Goal: Task Accomplishment & Management: Use online tool/utility

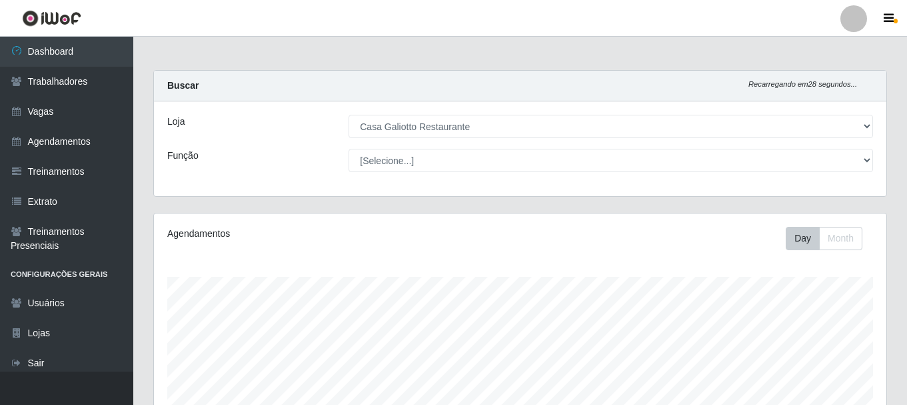
select select "279"
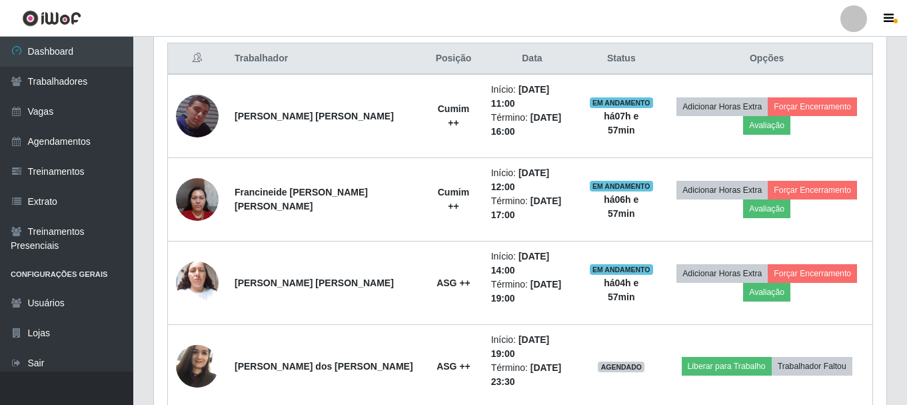
click at [49, 45] on link "Dashboard" at bounding box center [66, 52] width 133 height 30
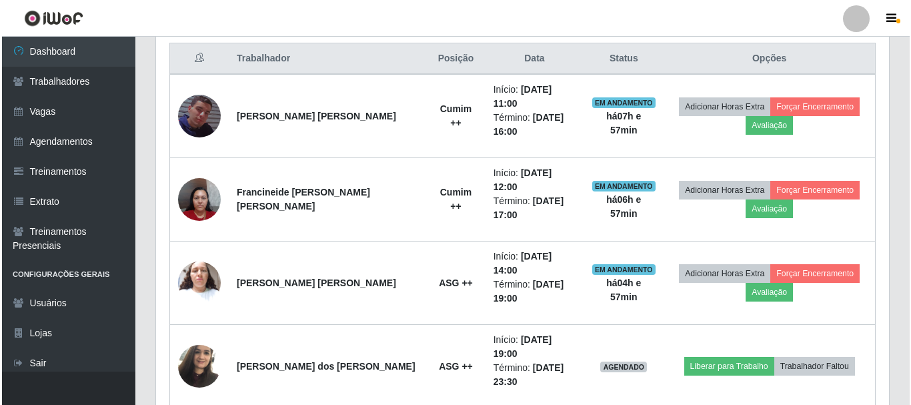
scroll to position [277, 733]
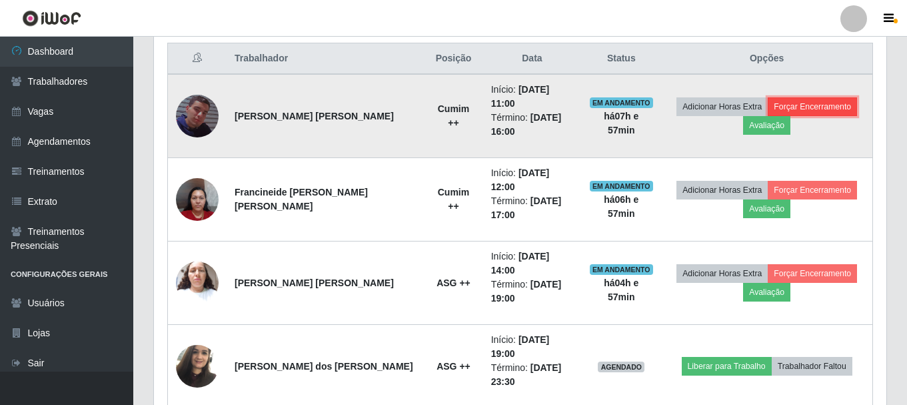
click at [777, 99] on button "Forçar Encerramento" at bounding box center [812, 106] width 89 height 19
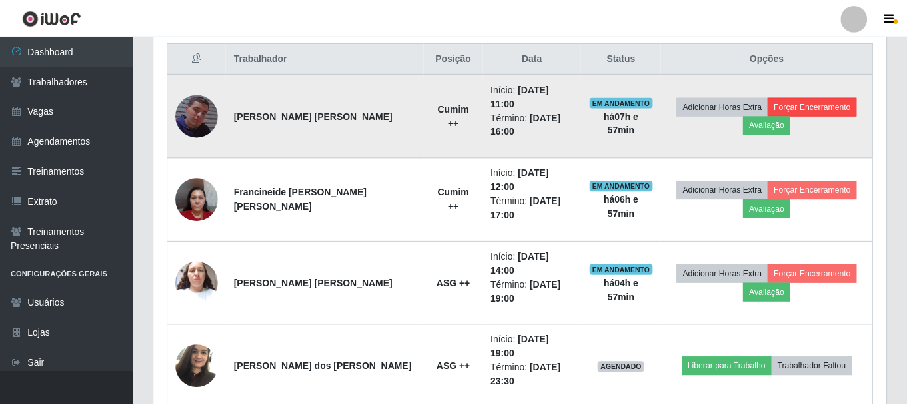
scroll to position [277, 726]
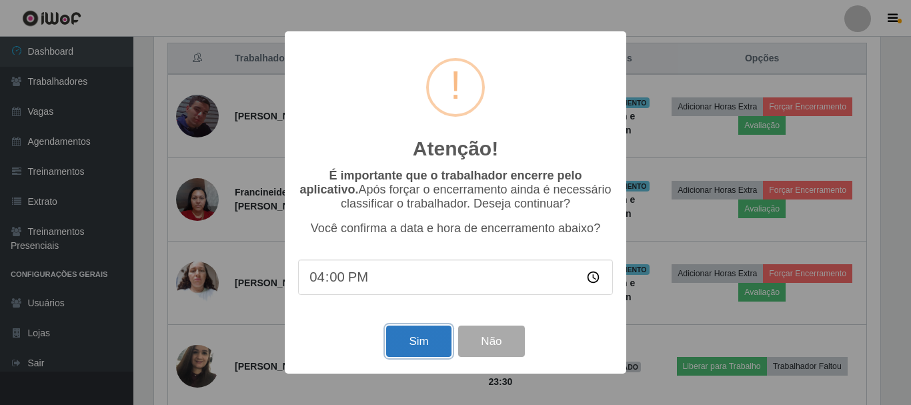
click at [432, 339] on button "Sim" at bounding box center [418, 340] width 65 height 31
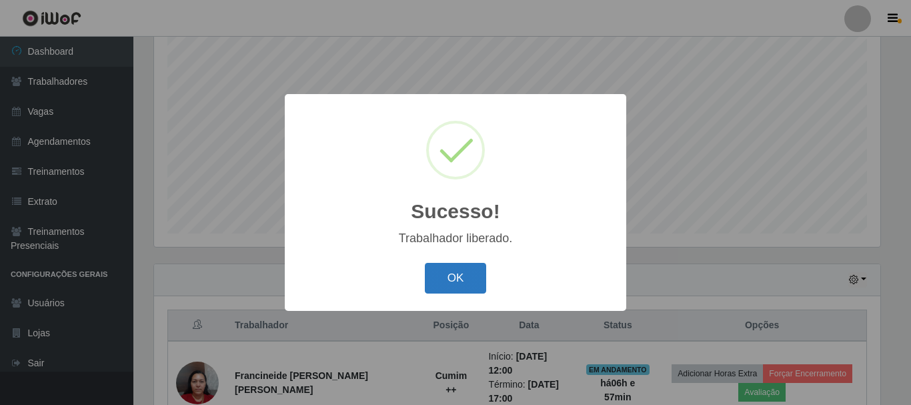
click at [445, 278] on button "OK" at bounding box center [456, 278] width 62 height 31
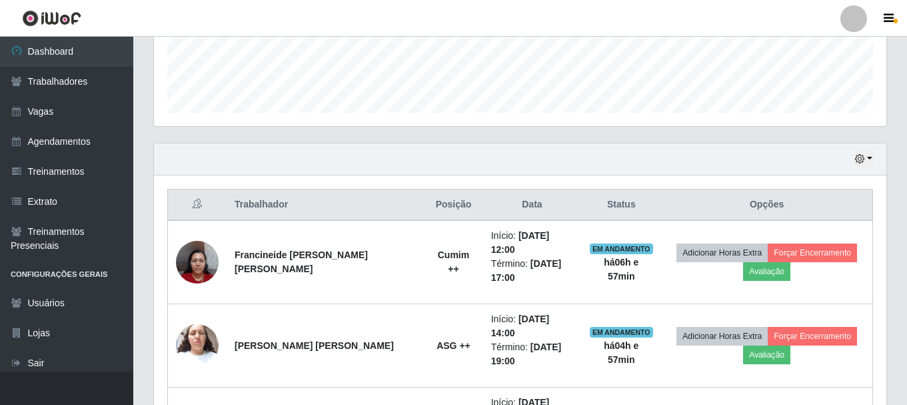
scroll to position [377, 0]
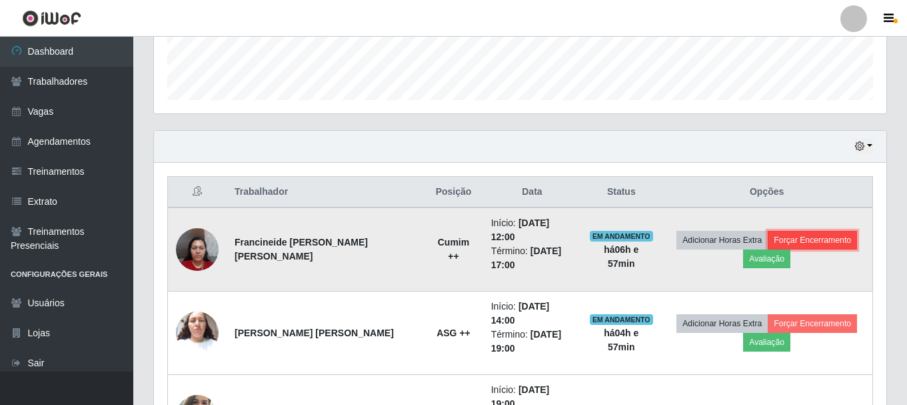
click at [802, 233] on button "Forçar Encerramento" at bounding box center [812, 240] width 89 height 19
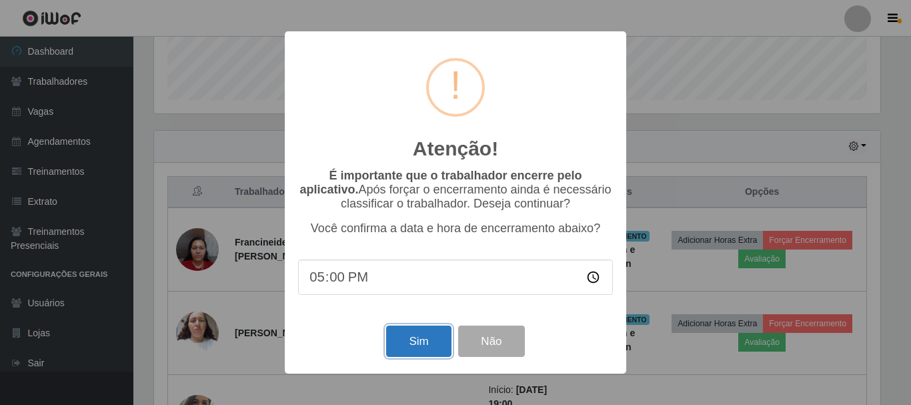
click at [397, 344] on button "Sim" at bounding box center [418, 340] width 65 height 31
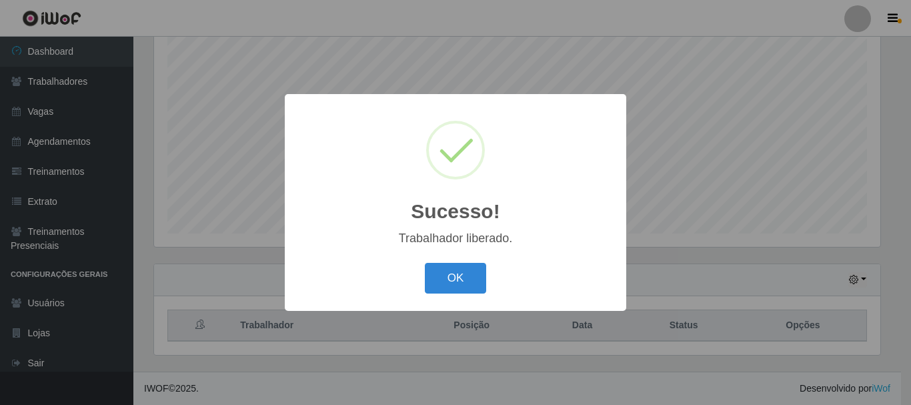
click at [434, 281] on button "OK" at bounding box center [456, 278] width 62 height 31
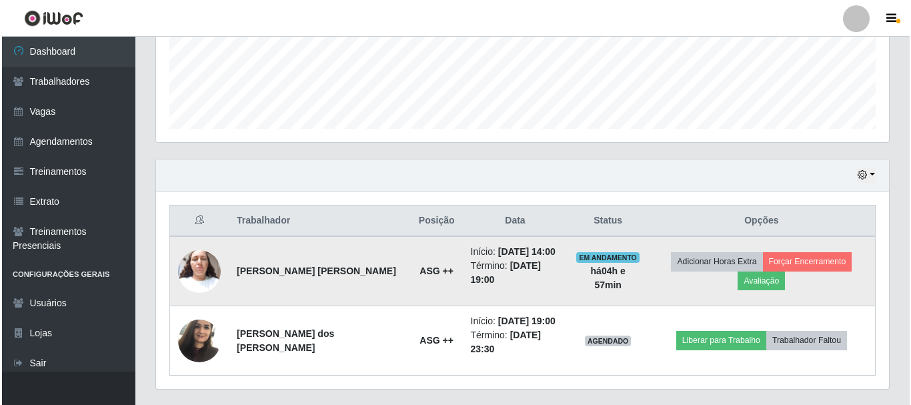
scroll to position [362, 0]
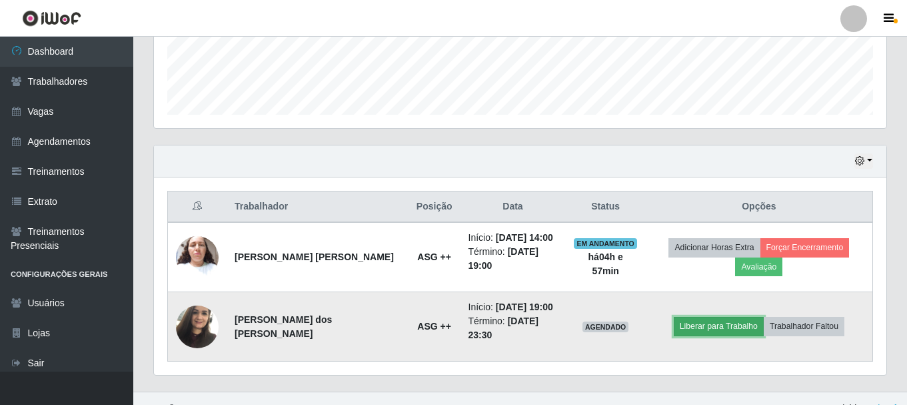
click at [701, 319] on button "Liberar para Trabalho" at bounding box center [719, 326] width 90 height 19
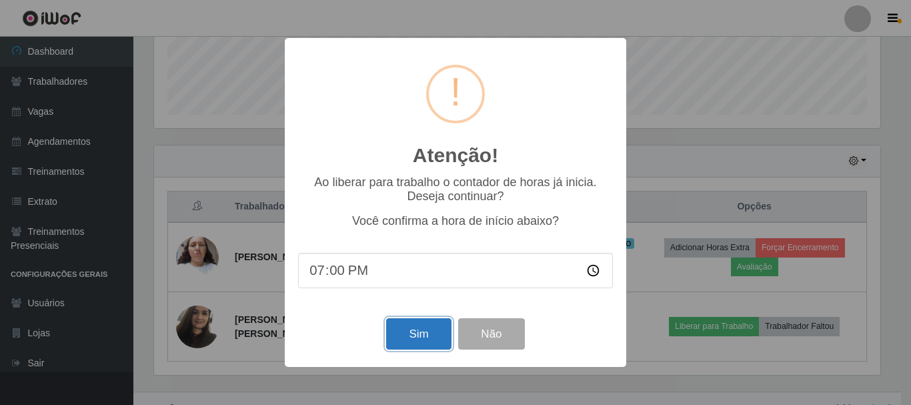
click at [434, 331] on button "Sim" at bounding box center [418, 333] width 65 height 31
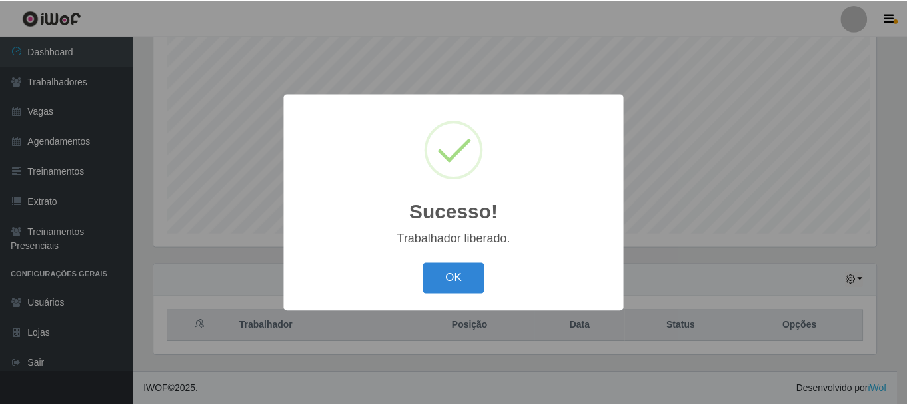
scroll to position [0, 0]
click at [445, 296] on div "OK Cancel" at bounding box center [455, 278] width 315 height 38
click at [449, 283] on button "OK" at bounding box center [456, 278] width 62 height 31
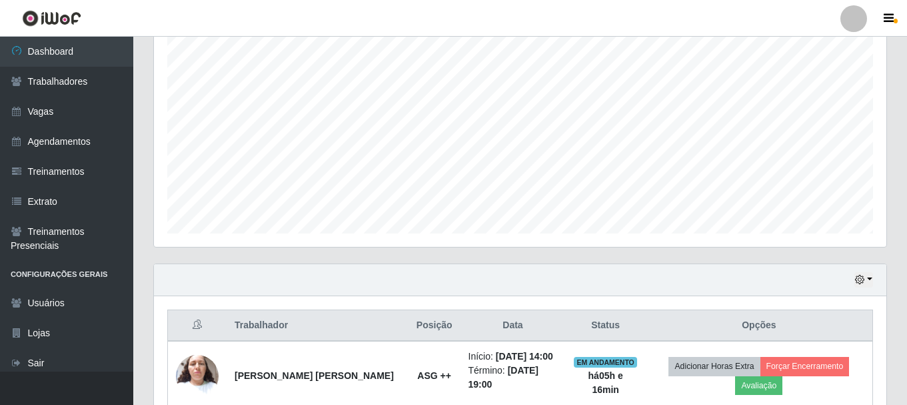
scroll to position [362, 0]
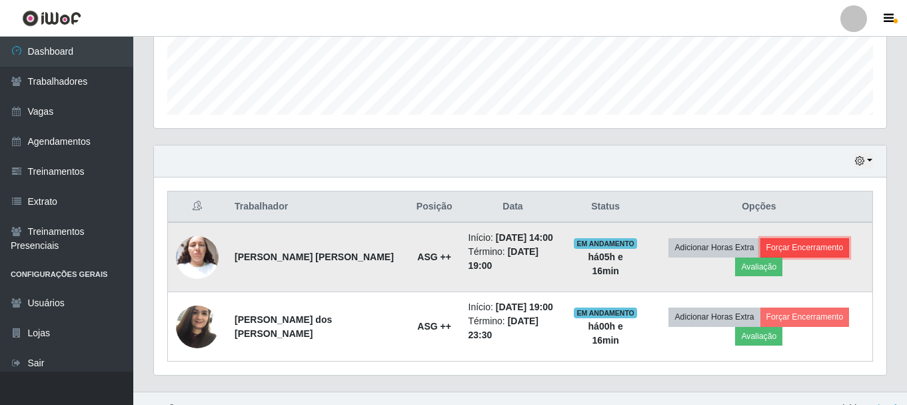
click at [766, 253] on button "Forçar Encerramento" at bounding box center [805, 247] width 89 height 19
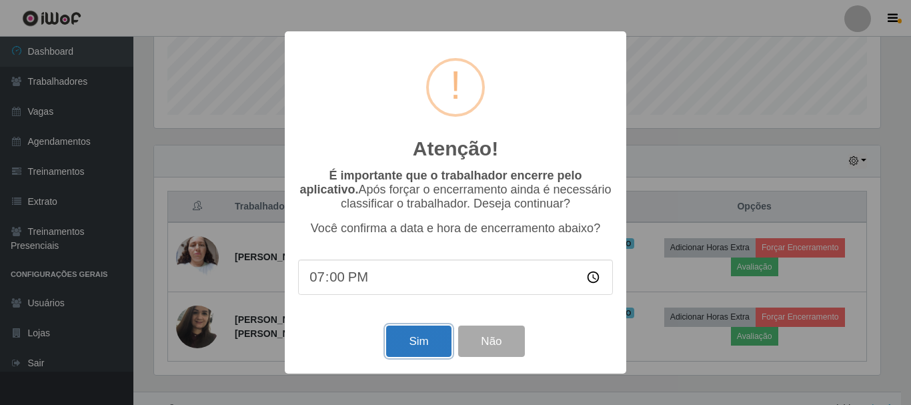
click at [432, 354] on button "Sim" at bounding box center [418, 340] width 65 height 31
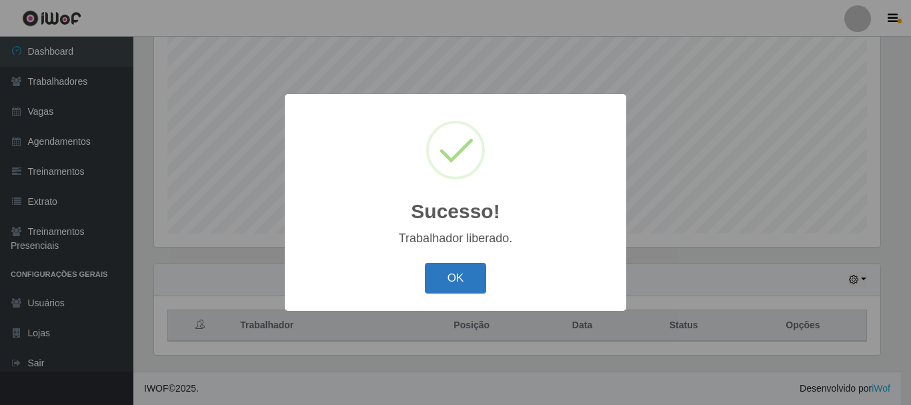
click at [449, 279] on button "OK" at bounding box center [456, 278] width 62 height 31
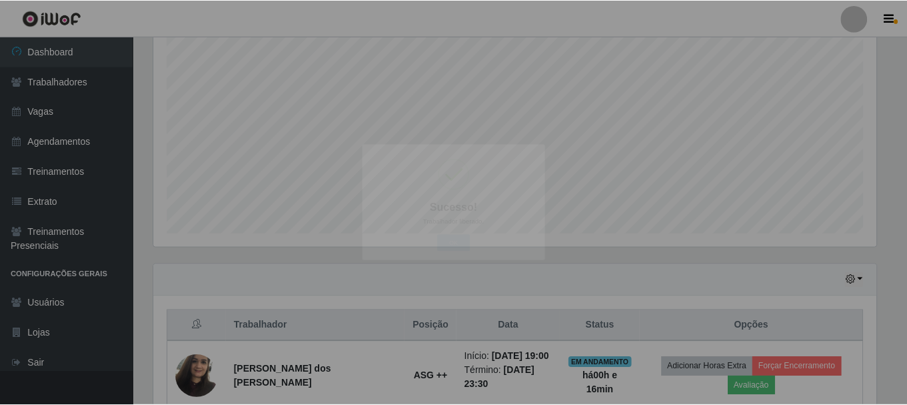
scroll to position [277, 733]
